Goal: Information Seeking & Learning: Learn about a topic

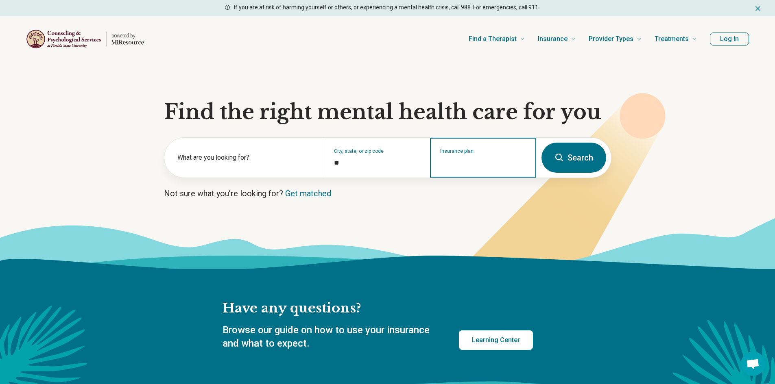
click at [496, 164] on input "Insurance plan" at bounding box center [483, 163] width 86 height 10
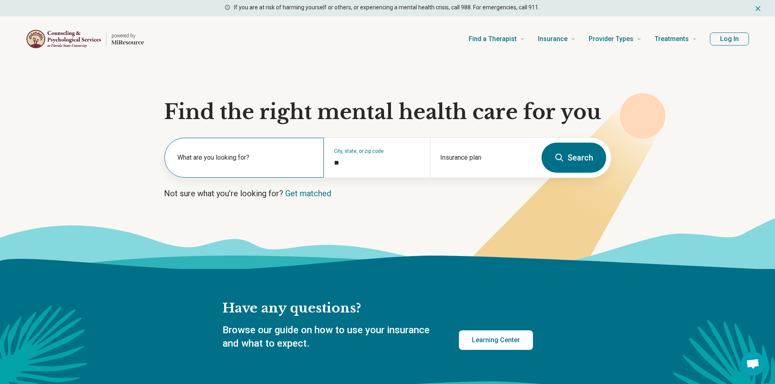
click at [271, 161] on label "What are you looking for?" at bounding box center [245, 158] width 137 height 10
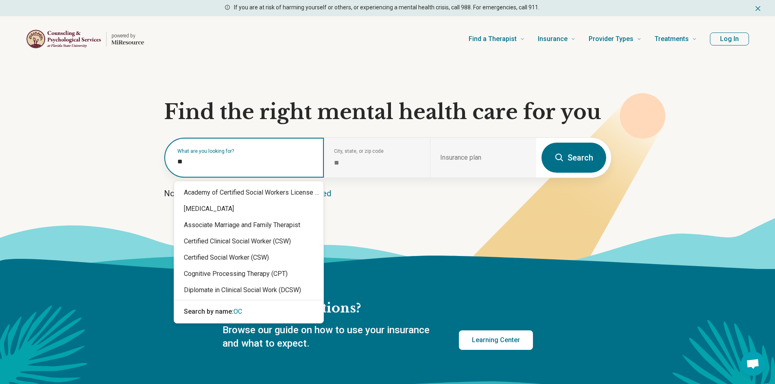
type input "***"
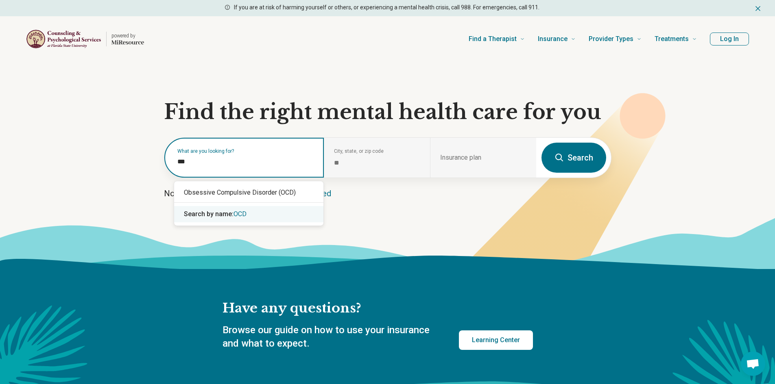
click at [256, 218] on div "Search by name: OCD" at bounding box center [248, 214] width 149 height 16
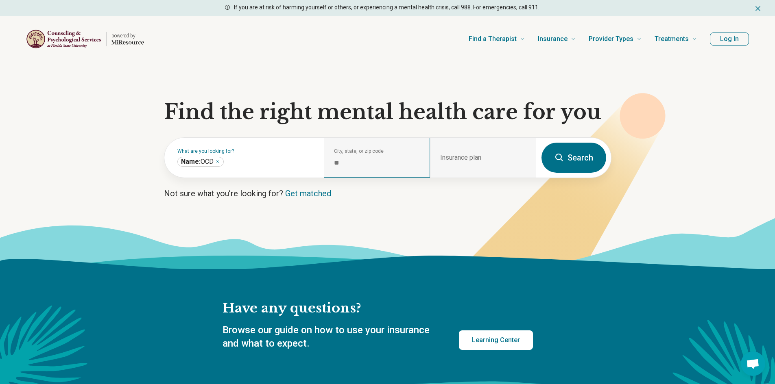
click at [346, 169] on div "City, state, or zip code *" at bounding box center [377, 158] width 106 height 40
click at [347, 155] on div "City, state, or zip code *" at bounding box center [377, 158] width 106 height 40
click at [576, 162] on button "Search" at bounding box center [574, 158] width 65 height 30
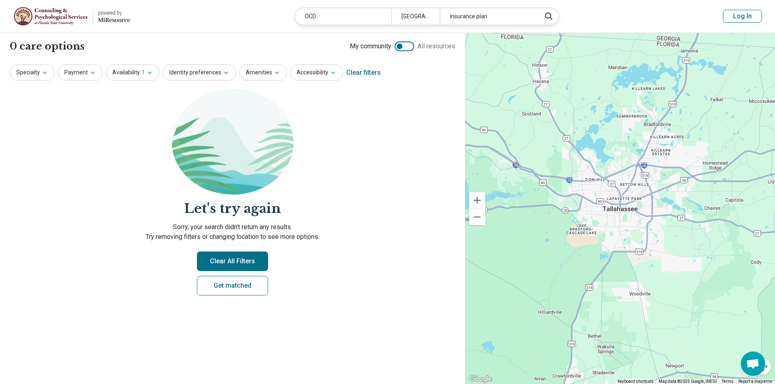
click at [245, 263] on button "Clear All Filters" at bounding box center [232, 262] width 71 height 20
click at [49, 74] on button "Specialty" at bounding box center [32, 72] width 45 height 17
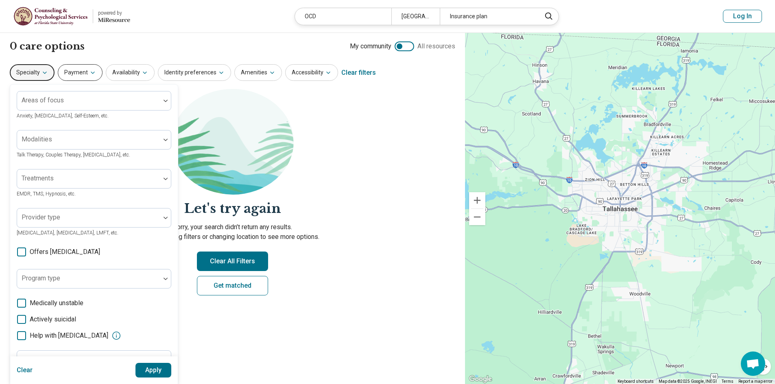
click at [85, 70] on button "Payment" at bounding box center [80, 72] width 45 height 17
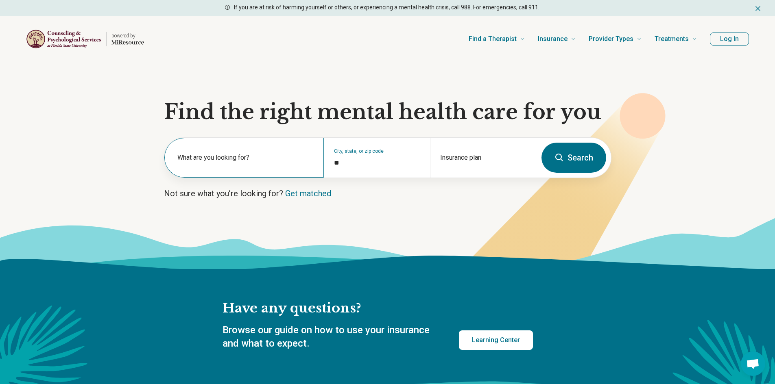
click at [302, 170] on div "What are you looking for?" at bounding box center [243, 158] width 159 height 40
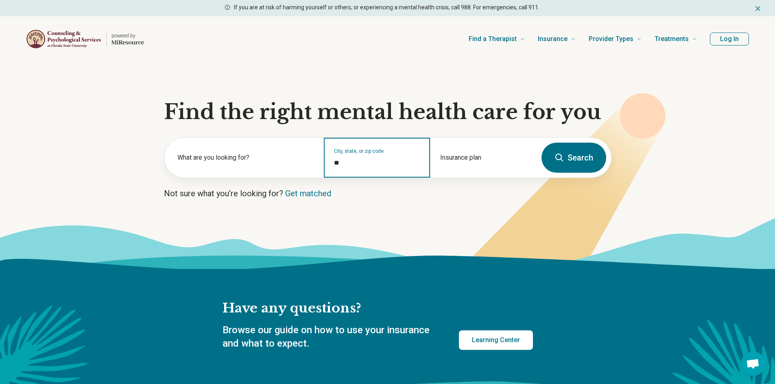
click at [361, 166] on input "*" at bounding box center [377, 163] width 86 height 10
drag, startPoint x: 361, startPoint y: 166, endPoint x: 290, endPoint y: 175, distance: 71.7
click at [290, 175] on div "What are you looking for? City, state, or zip code * Insurance plan" at bounding box center [350, 158] width 372 height 40
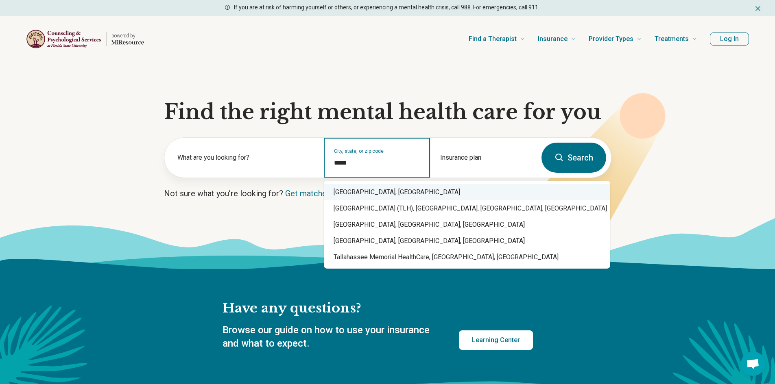
click at [345, 190] on div "[GEOGRAPHIC_DATA], [GEOGRAPHIC_DATA]" at bounding box center [467, 192] width 286 height 16
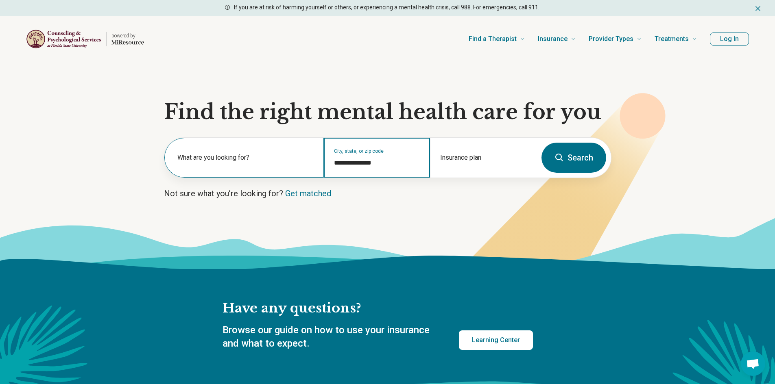
type input "**********"
click at [238, 171] on div "What are you looking for?" at bounding box center [243, 158] width 159 height 40
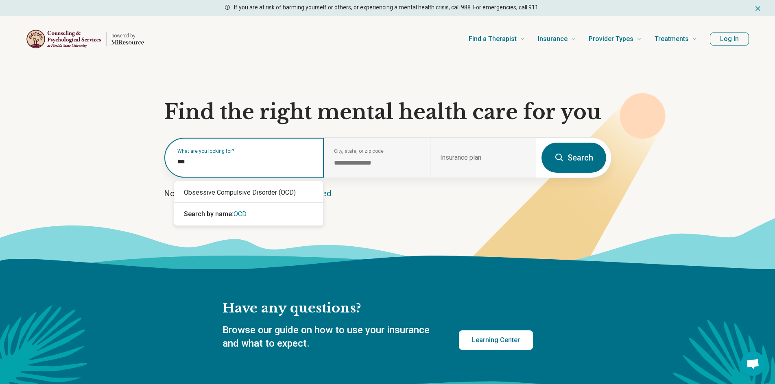
type input "***"
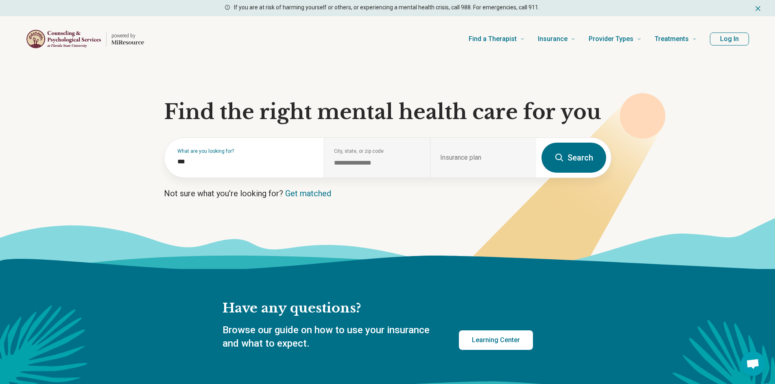
click at [579, 163] on button "Search" at bounding box center [574, 158] width 65 height 30
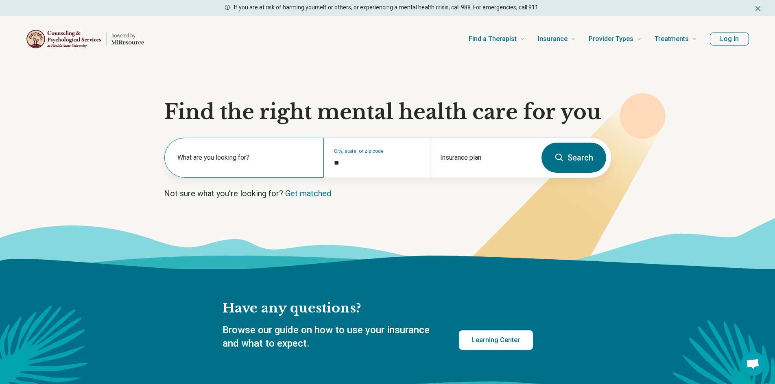
click at [225, 162] on label "What are you looking for?" at bounding box center [245, 158] width 137 height 10
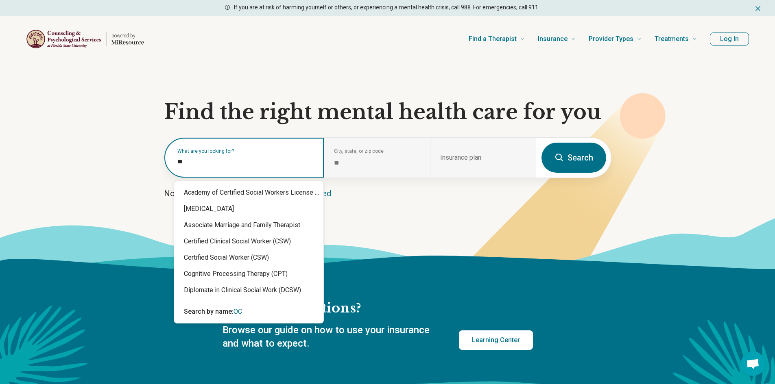
type input "***"
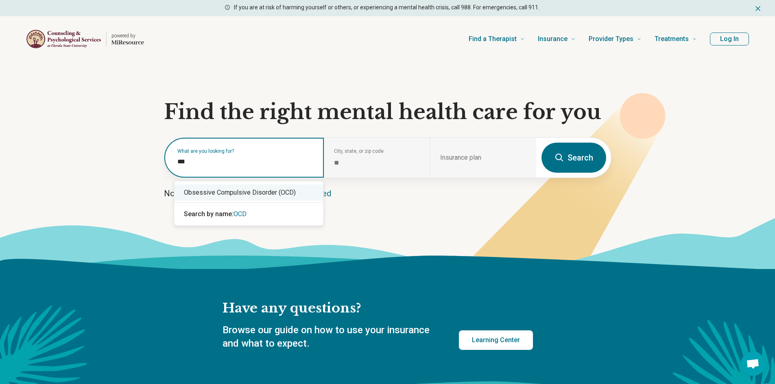
click at [217, 198] on div "Obsessive Compulsive Disorder (OCD)" at bounding box center [248, 193] width 149 height 16
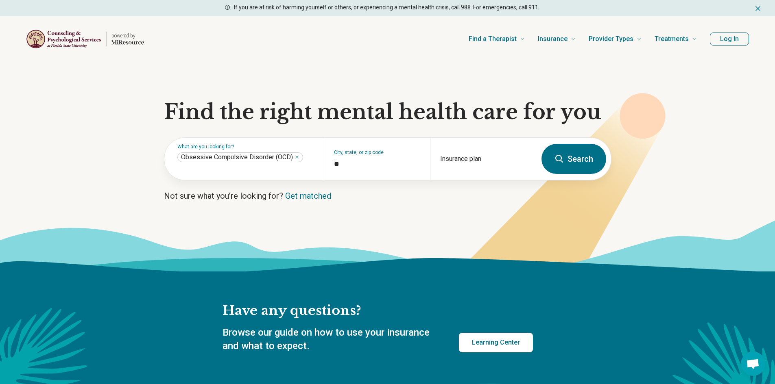
click at [572, 160] on button "Search" at bounding box center [574, 159] width 65 height 30
